Goal: Book appointment/travel/reservation

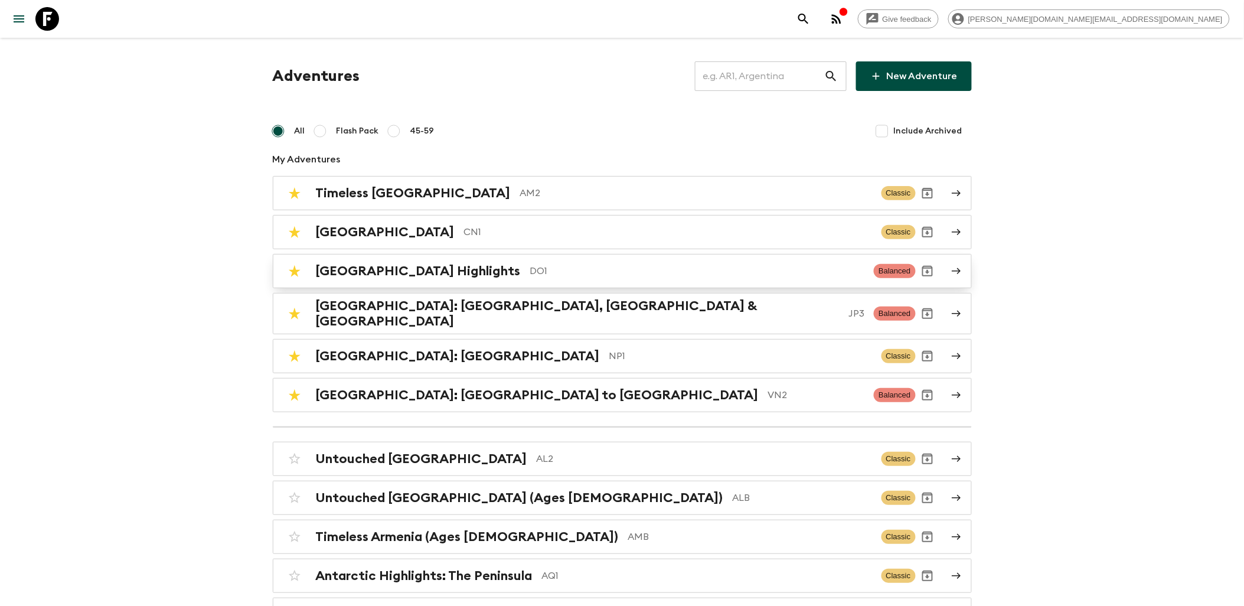
click at [387, 263] on h2 "[GEOGRAPHIC_DATA] Highlights" at bounding box center [418, 270] width 205 height 15
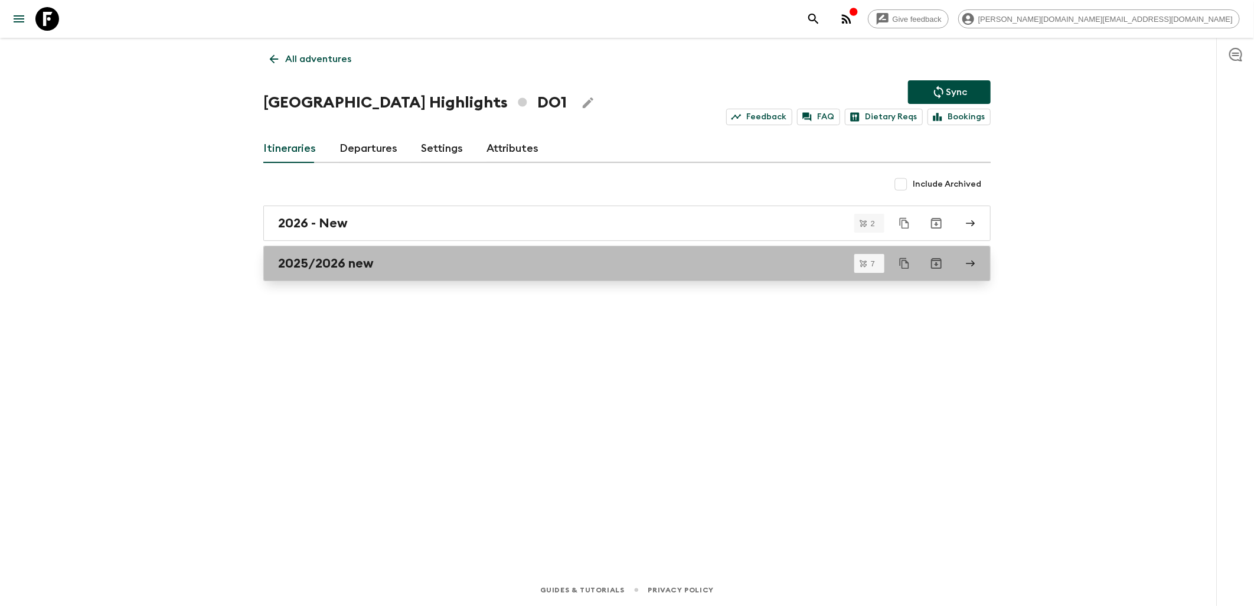
click at [361, 269] on h2 "2025/2026 new" at bounding box center [326, 263] width 96 height 15
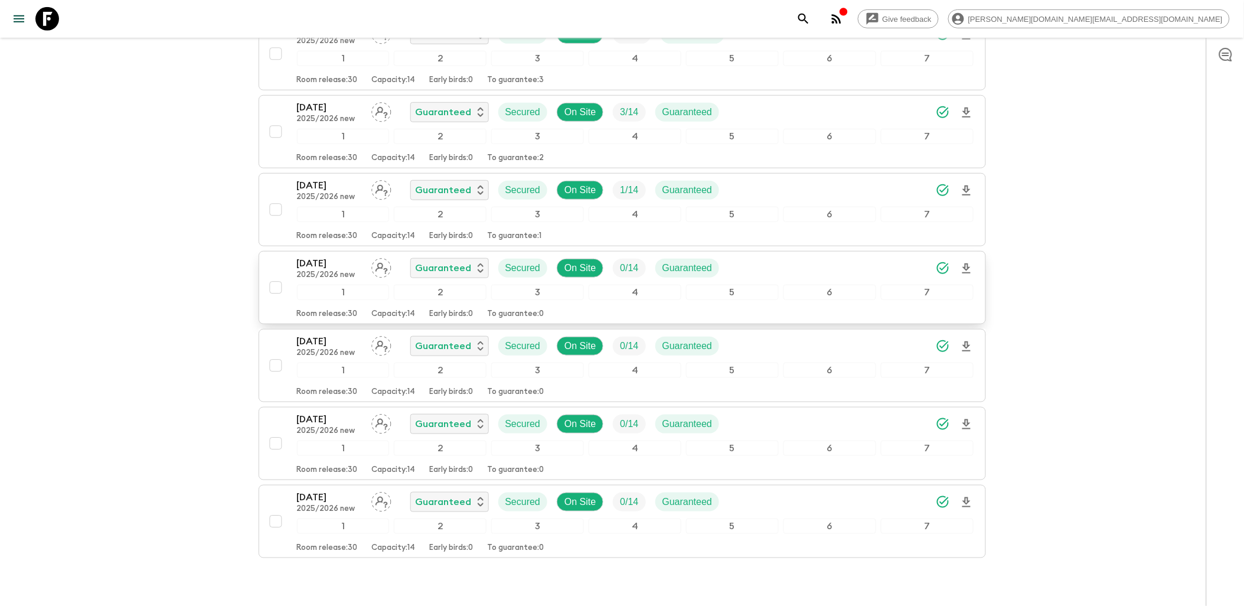
scroll to position [297, 0]
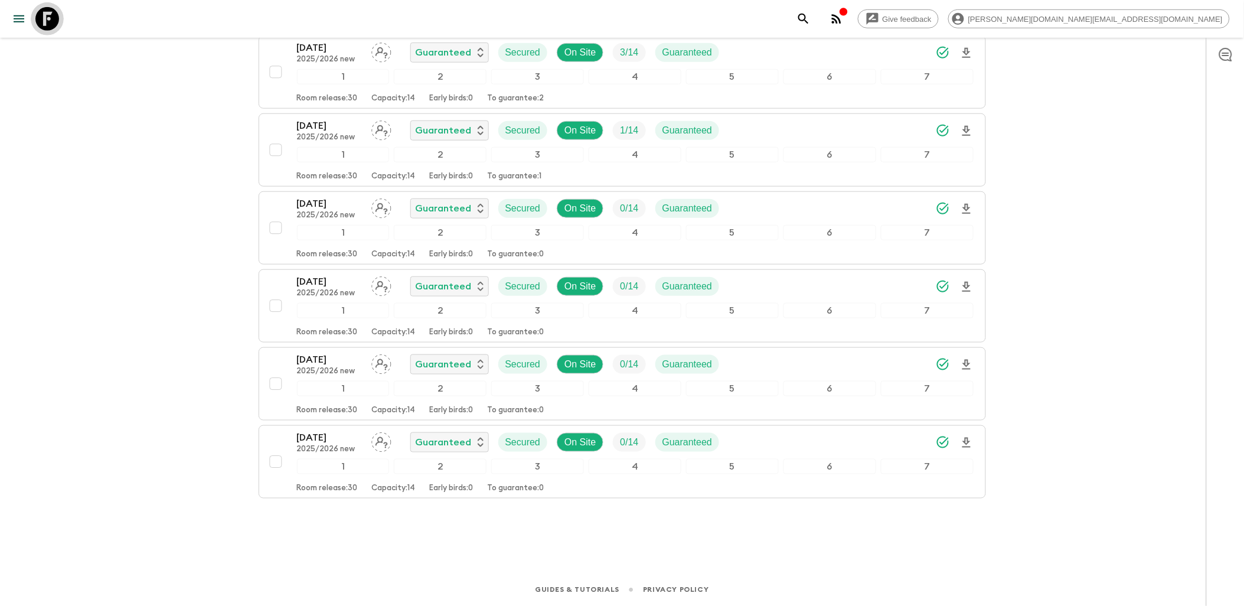
click at [45, 22] on icon at bounding box center [47, 19] width 24 height 24
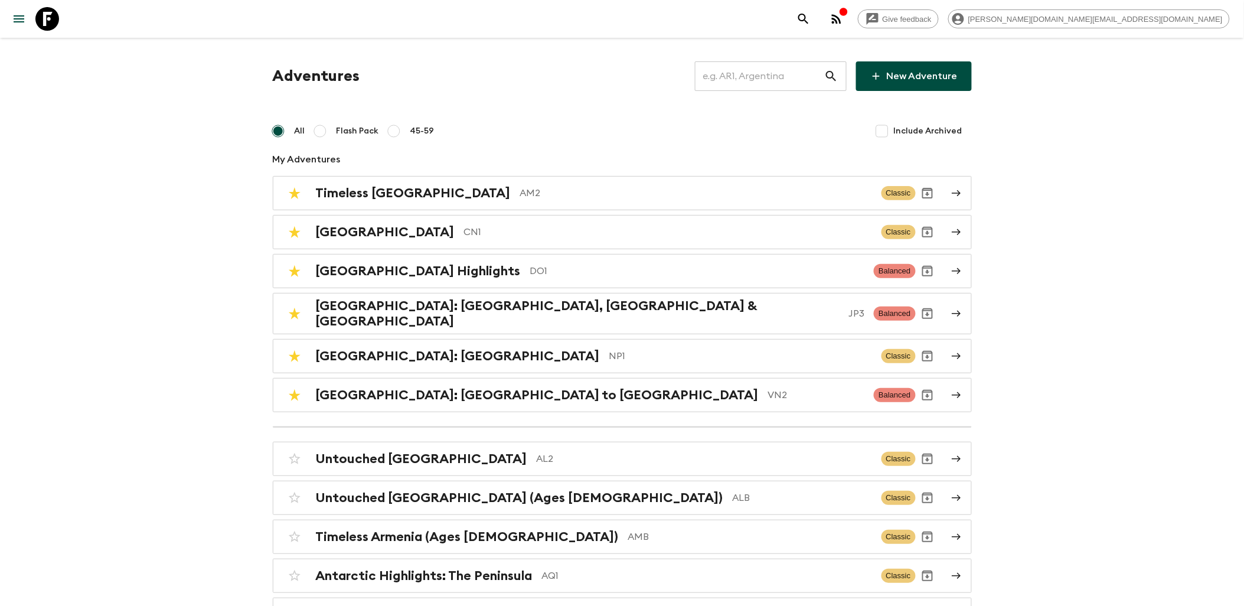
click at [742, 80] on input "text" at bounding box center [759, 76] width 129 height 33
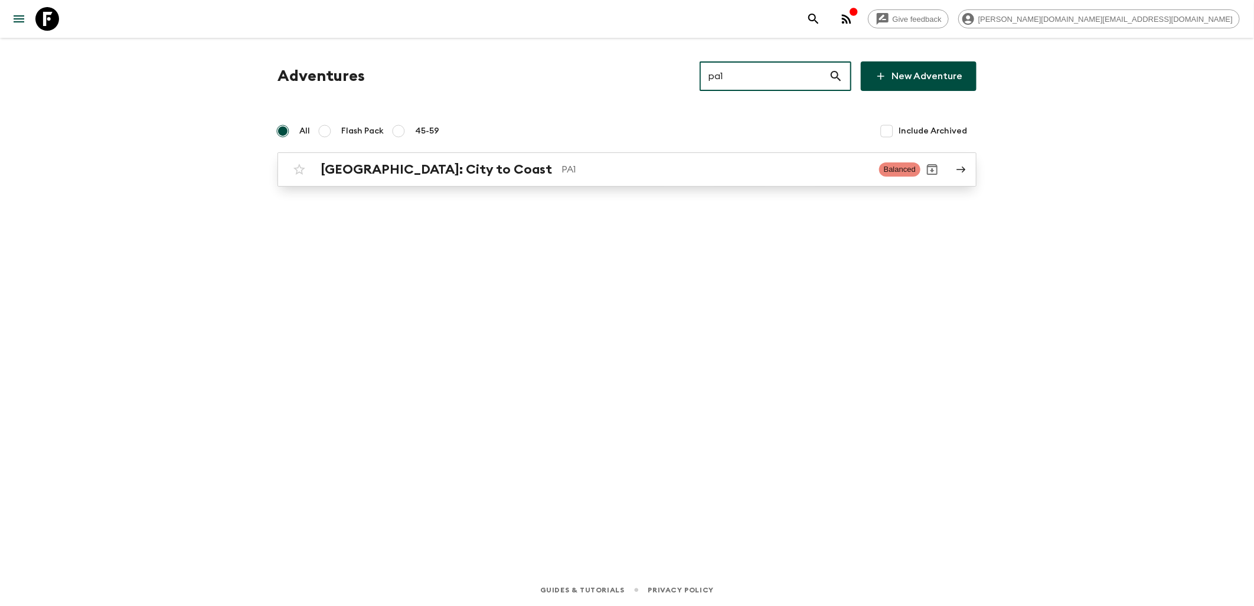
type input "pa1"
click at [380, 175] on h2 "[GEOGRAPHIC_DATA]: City to Coast" at bounding box center [436, 169] width 231 height 15
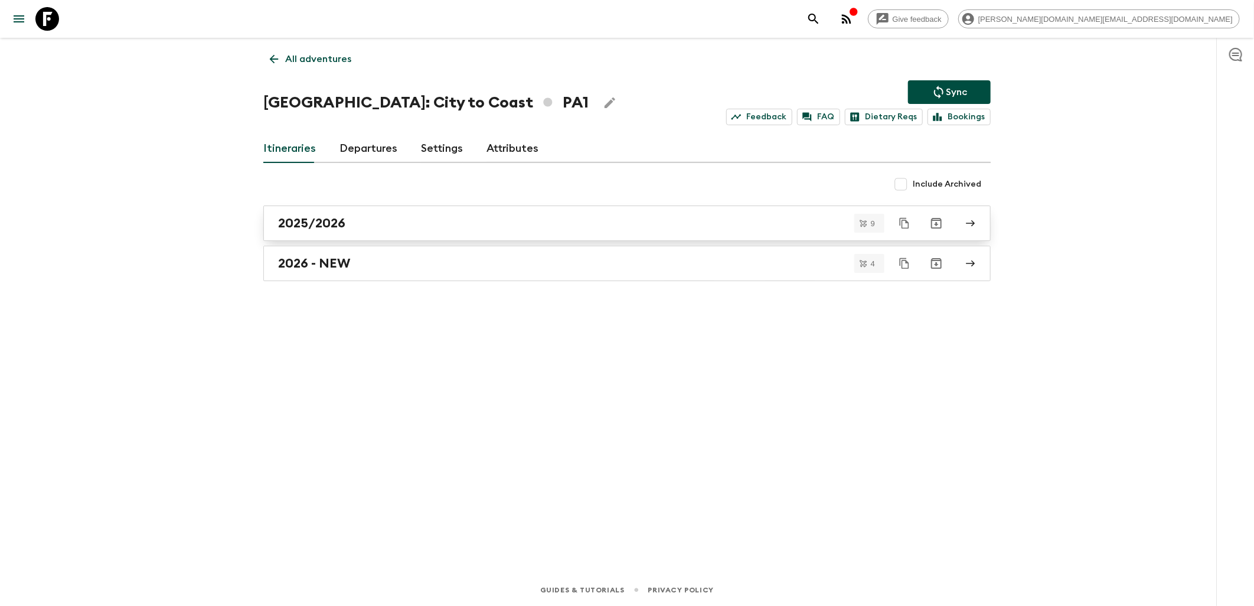
click at [364, 222] on div "2025/2026" at bounding box center [615, 222] width 675 height 15
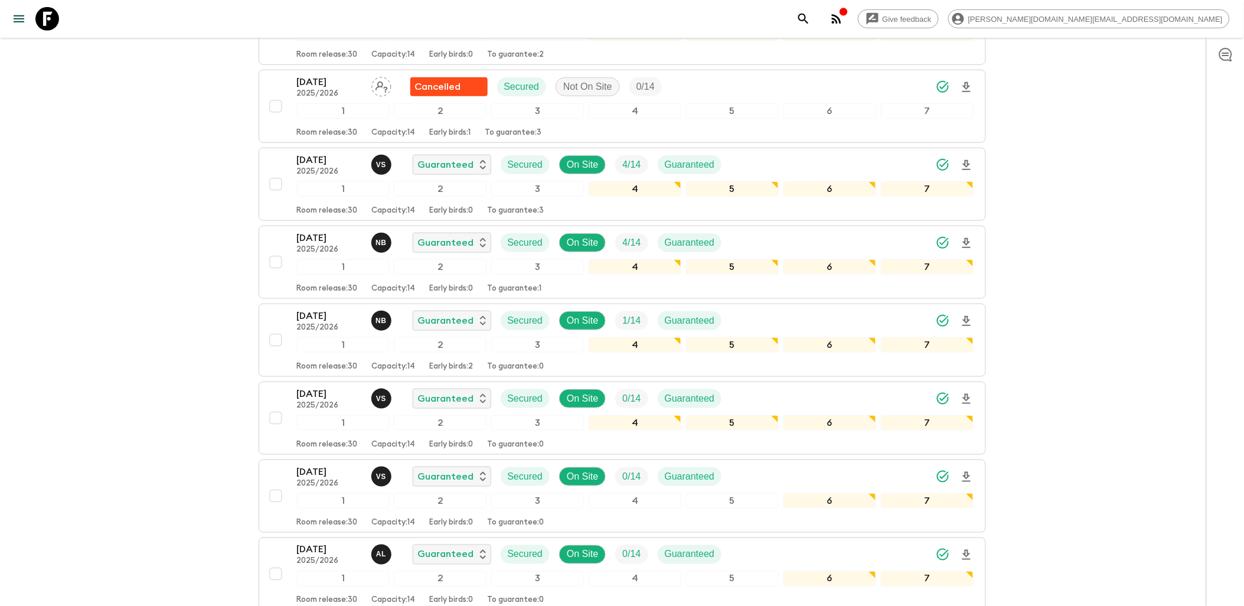
scroll to position [430, 0]
